Goal: Information Seeking & Learning: Learn about a topic

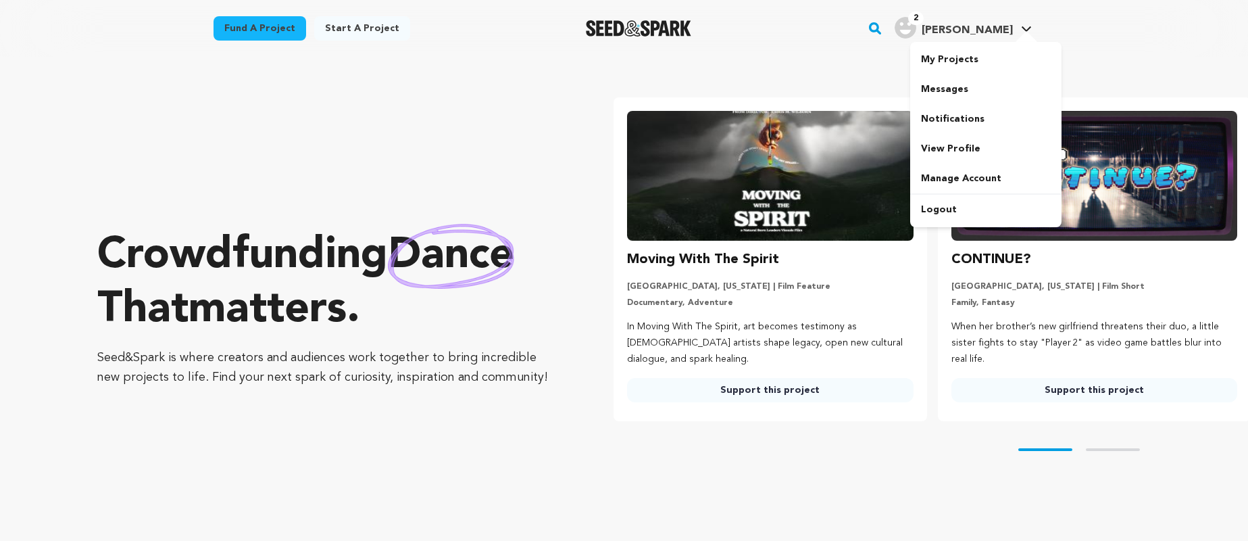
click at [1025, 31] on div at bounding box center [1026, 38] width 27 height 14
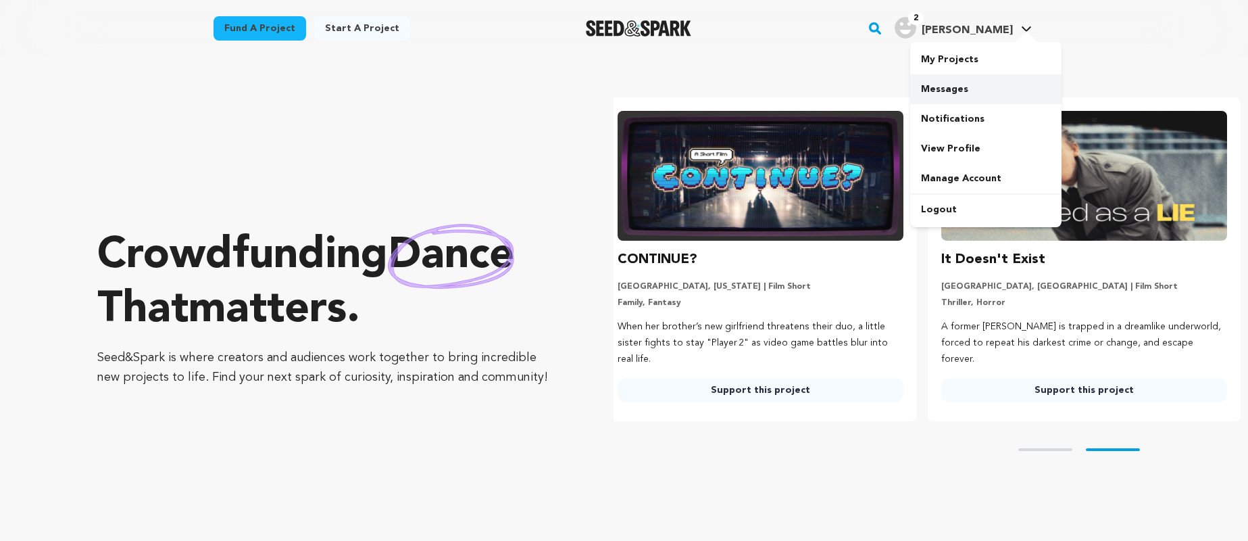
scroll to position [0, 334]
click at [947, 53] on link "My Projects" at bounding box center [985, 60] width 151 height 30
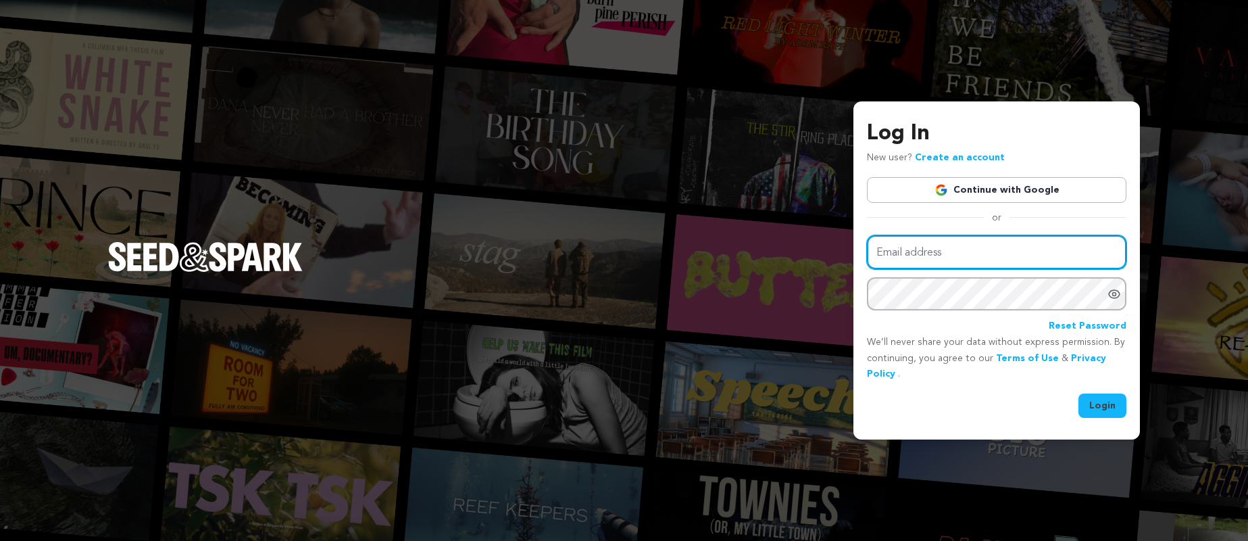
click at [925, 253] on input "Email address" at bounding box center [996, 252] width 259 height 34
type input "tyler.s.rattray@gmail.com"
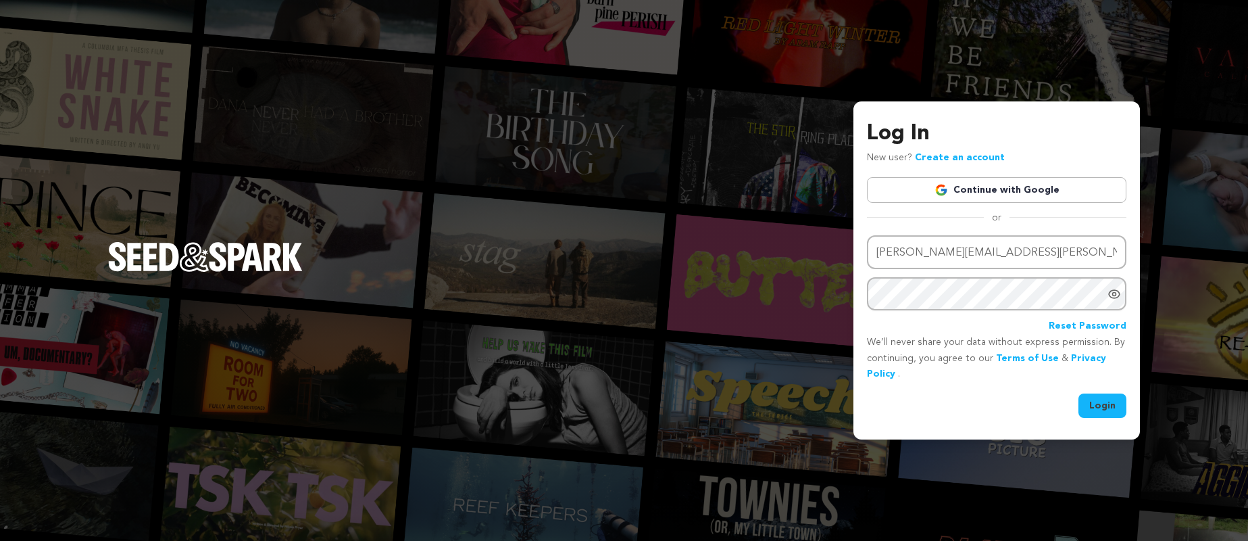
click at [1102, 400] on button "Login" at bounding box center [1102, 405] width 48 height 24
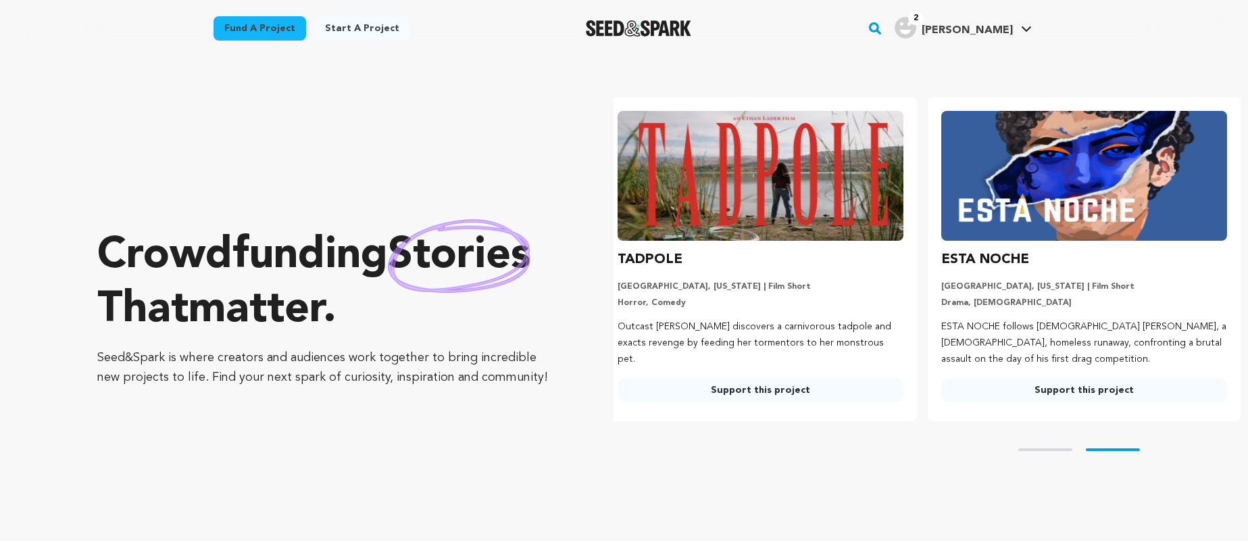
scroll to position [0, 334]
click at [772, 394] on link "Support this project" at bounding box center [760, 390] width 286 height 24
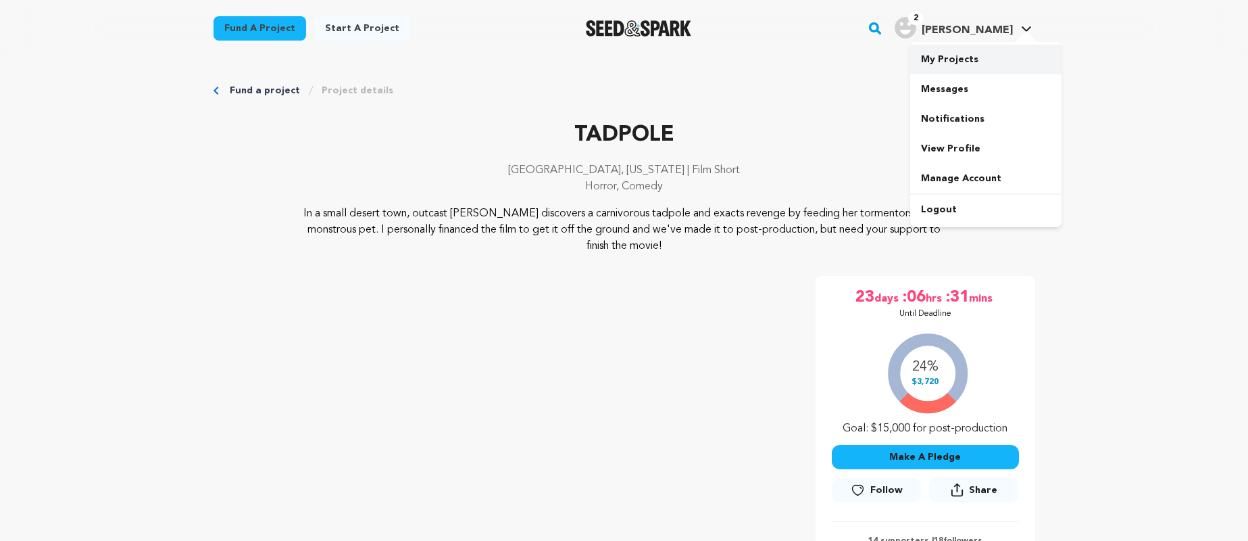
click at [950, 49] on link "My Projects" at bounding box center [985, 60] width 151 height 30
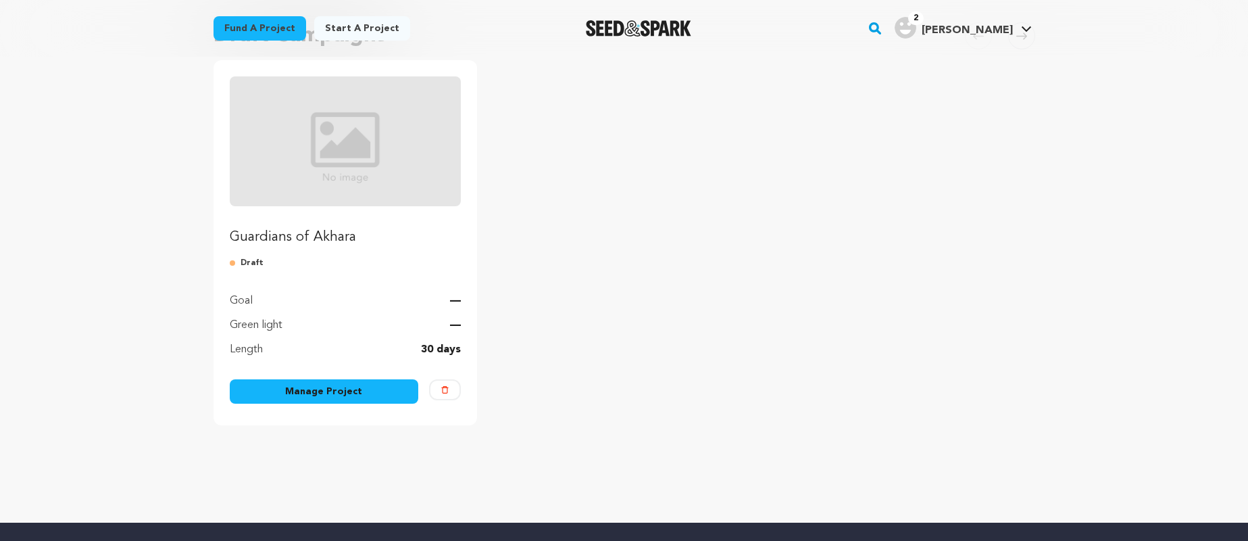
scroll to position [103, 0]
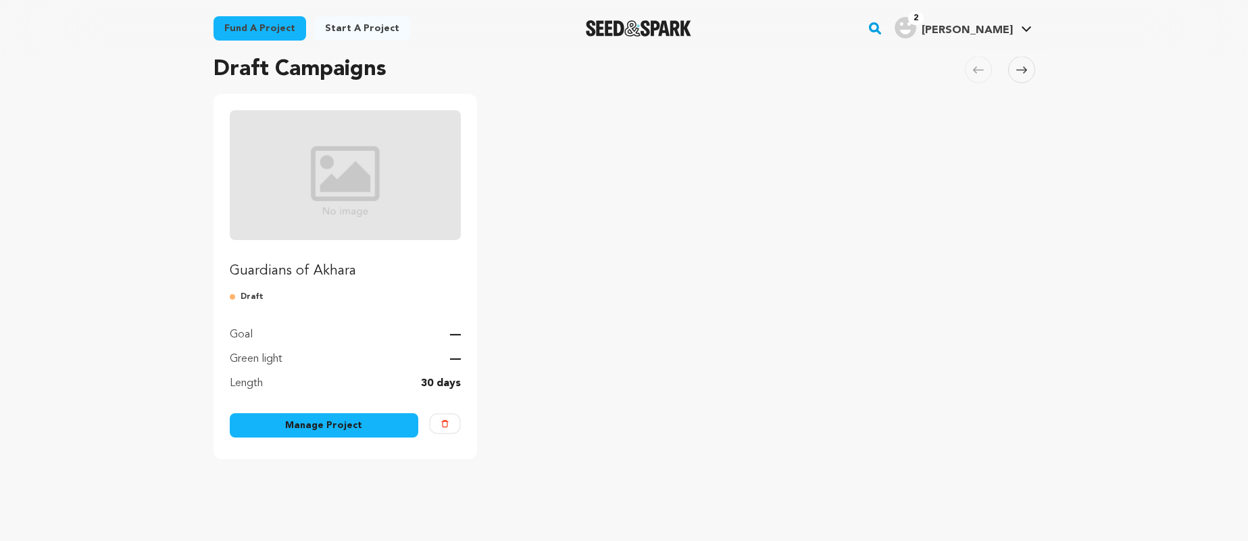
click at [327, 421] on link "Manage Project" at bounding box center [324, 425] width 189 height 24
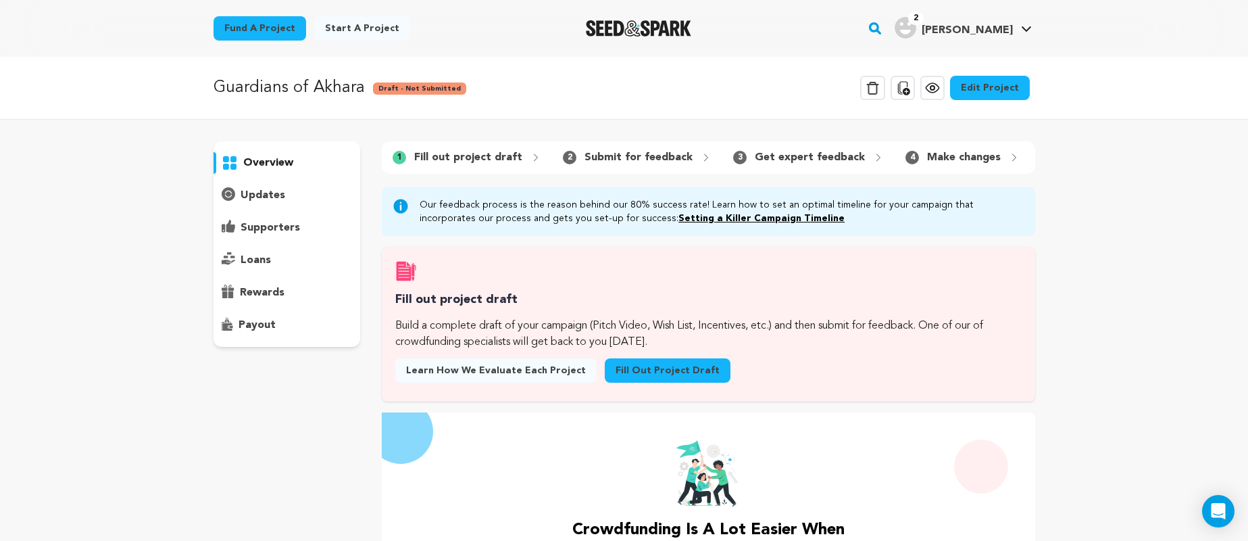
click at [678, 220] on link "Setting a Killer Campaign Timeline" at bounding box center [761, 218] width 166 height 9
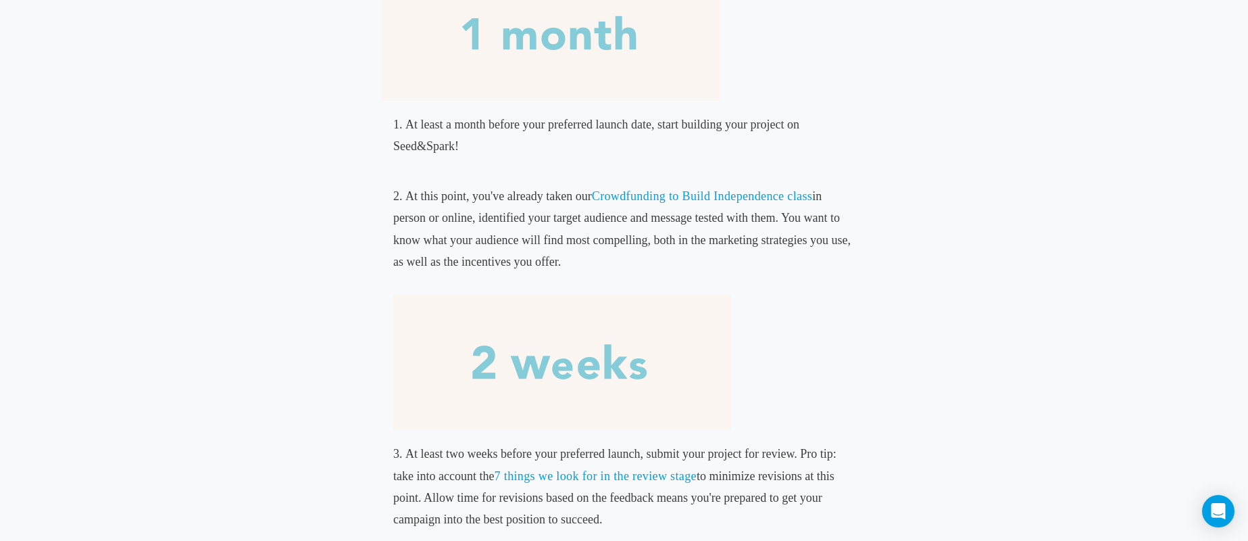
scroll to position [559, 0]
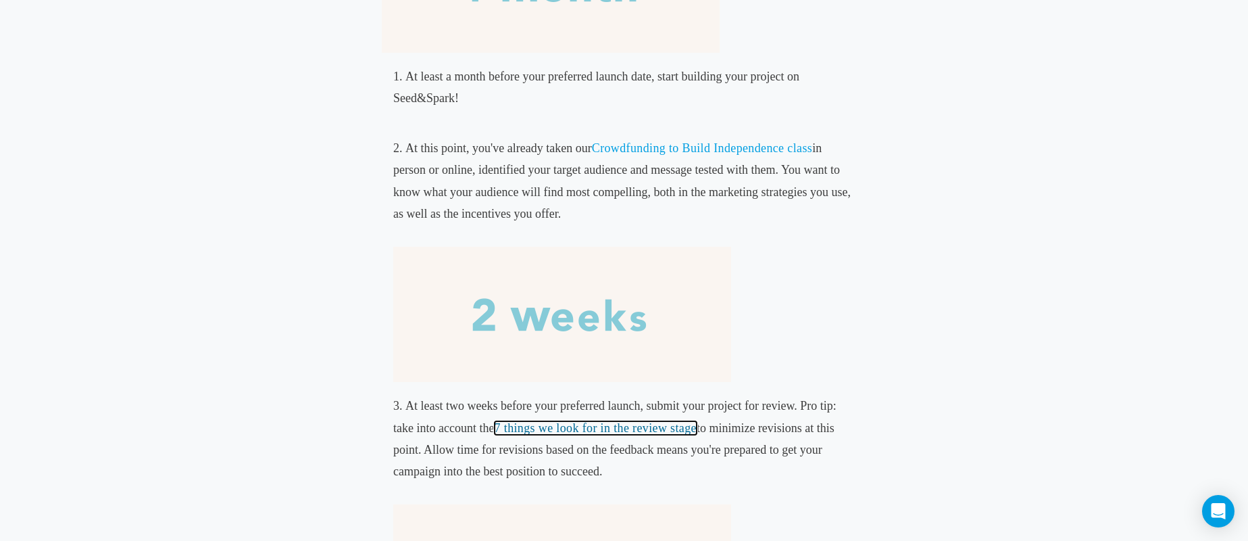
click at [569, 428] on link "7 things we look for in the review stage" at bounding box center [596, 428] width 202 height 14
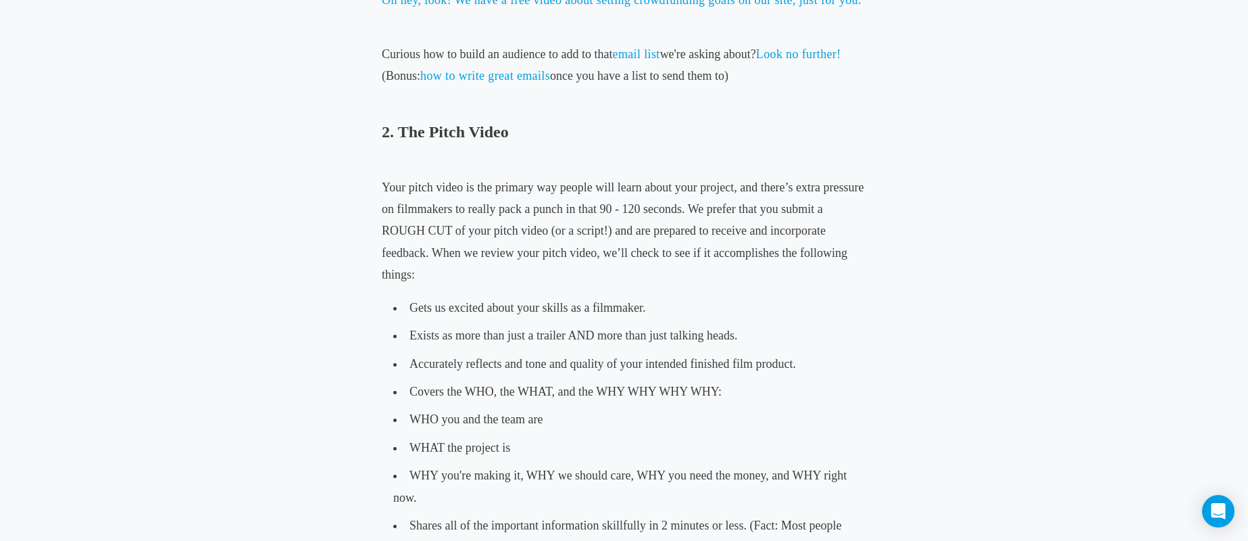
scroll to position [1078, 0]
